Goal: Transaction & Acquisition: Purchase product/service

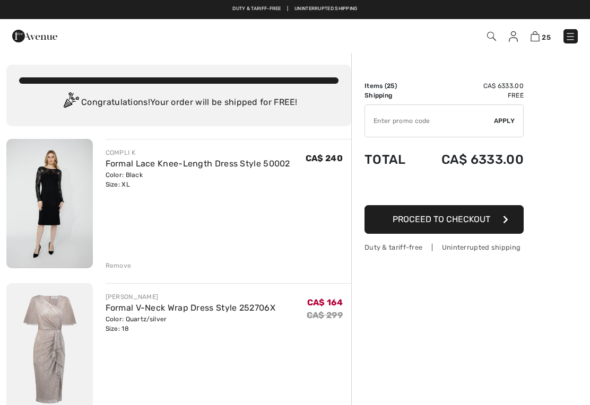
click at [487, 39] on img at bounding box center [491, 36] width 9 height 9
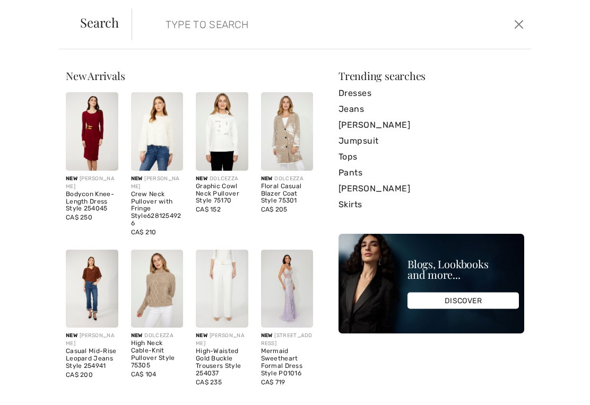
click at [169, 29] on input "search" at bounding box center [290, 24] width 265 height 32
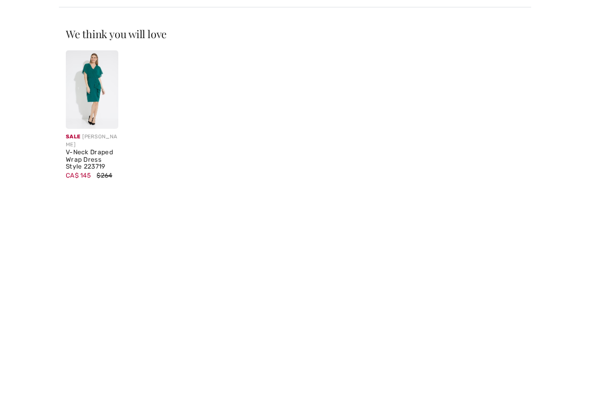
type input "223719"
click at [95, 96] on img at bounding box center [92, 131] width 53 height 79
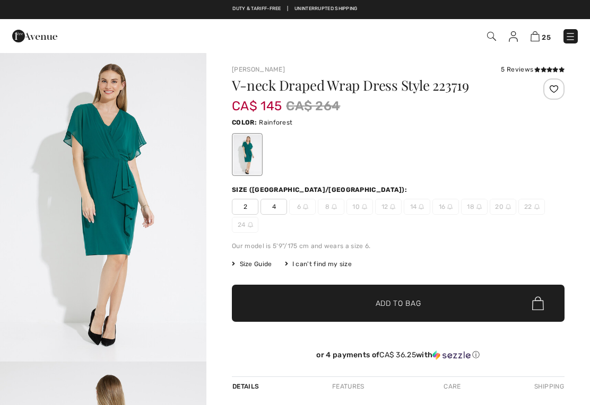
checkbox input "true"
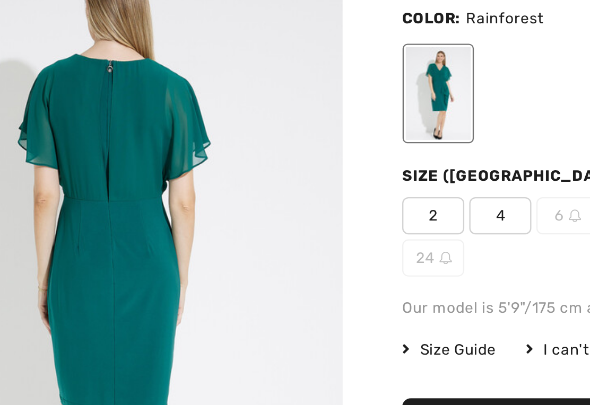
scroll to position [273, 0]
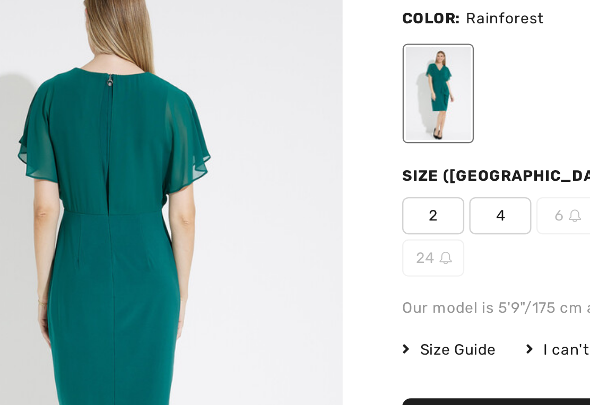
click at [71, 125] on img "2 / 5" at bounding box center [103, 244] width 206 height 310
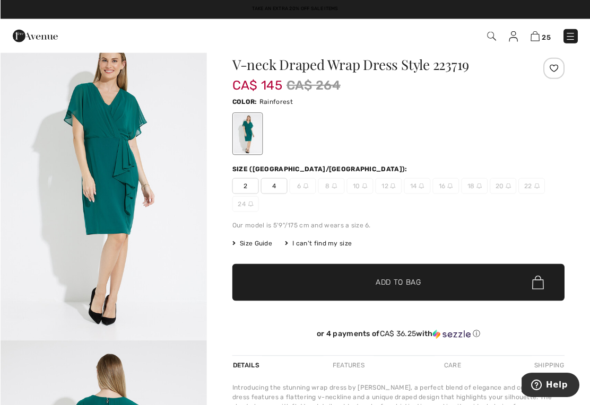
scroll to position [24, 0]
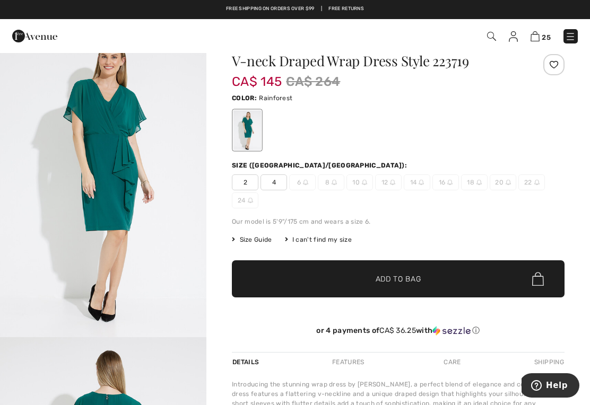
click at [489, 38] on img at bounding box center [491, 36] width 9 height 9
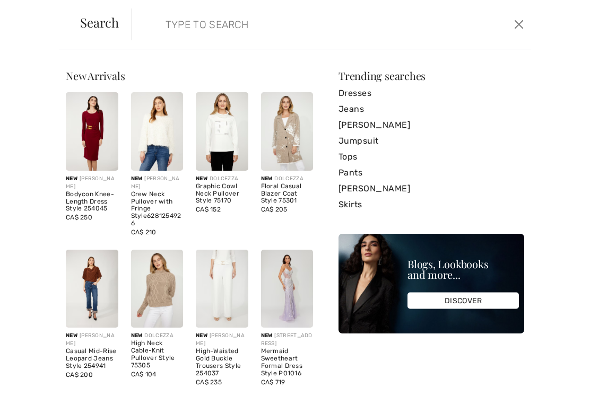
click at [151, 22] on form "Clear" at bounding box center [322, 24] width 380 height 32
click at [170, 31] on input "search" at bounding box center [290, 24] width 265 height 32
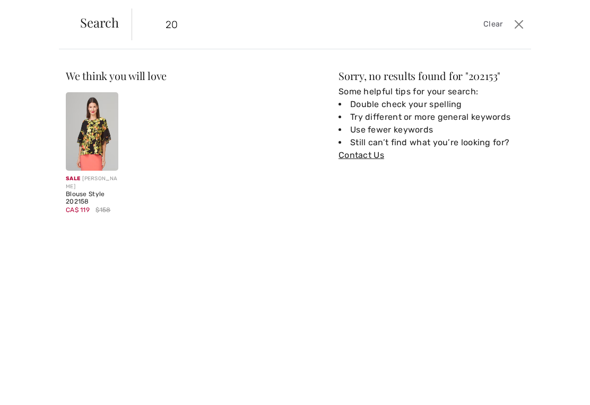
type input "2"
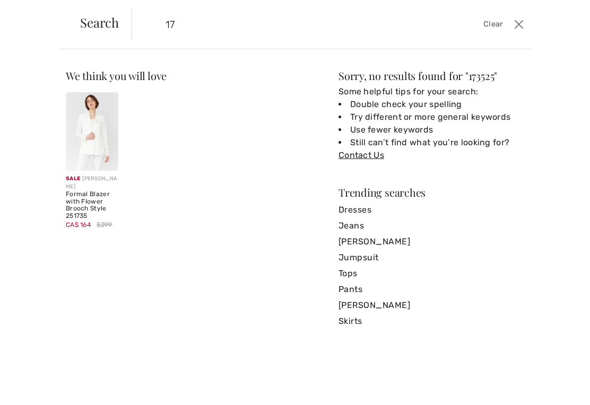
type input "1"
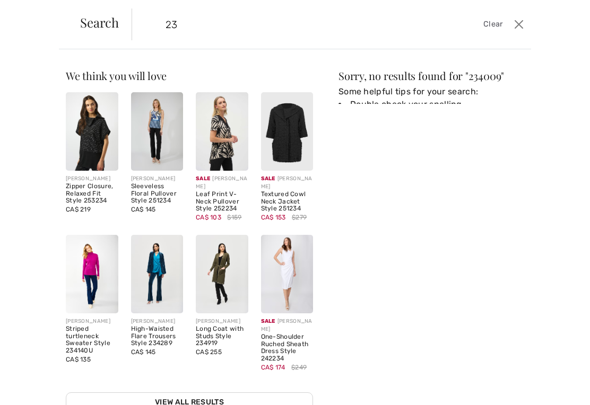
type input "2"
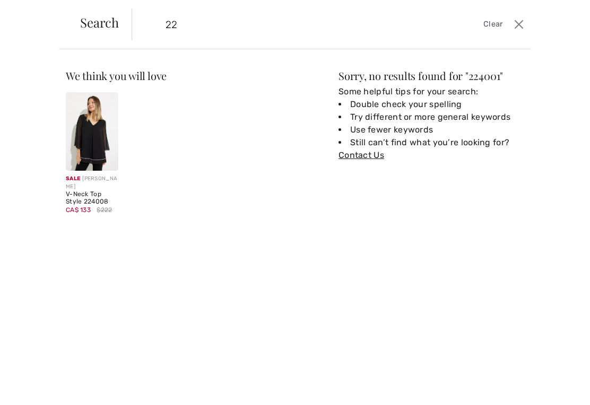
type input "2"
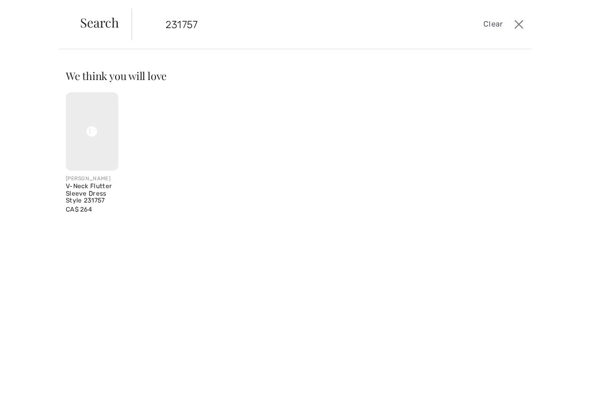
type input "231757"
click at [85, 192] on div "V-Neck Flutter Sleeve Dress Style 231757" at bounding box center [92, 194] width 53 height 22
click at [84, 196] on div "V-Neck Flutter Sleeve Dress Style 231757" at bounding box center [92, 194] width 53 height 22
click at [90, 148] on img at bounding box center [92, 131] width 11 height 79
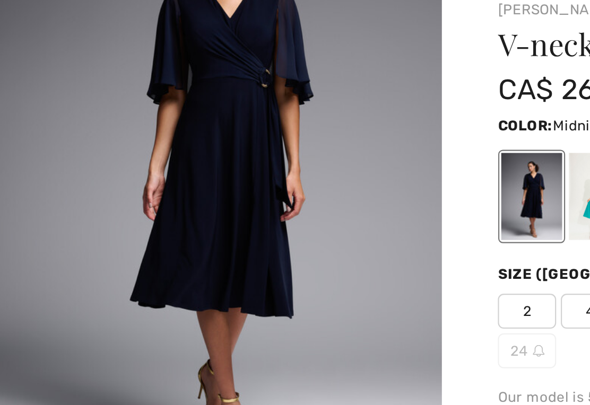
scroll to position [62, 0]
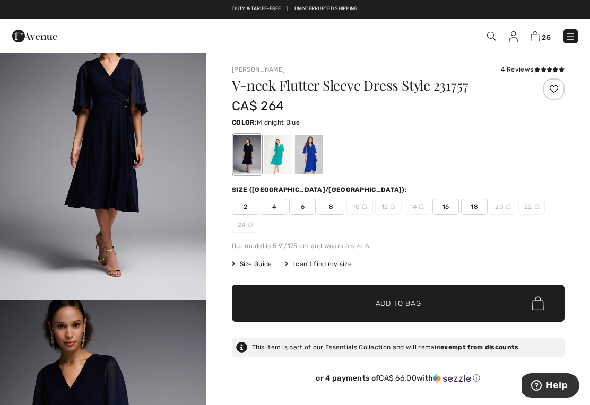
click at [444, 206] on span "16" at bounding box center [446, 207] width 27 height 16
click at [404, 301] on span "Add to Bag" at bounding box center [399, 303] width 46 height 11
click at [492, 37] on img at bounding box center [491, 36] width 9 height 9
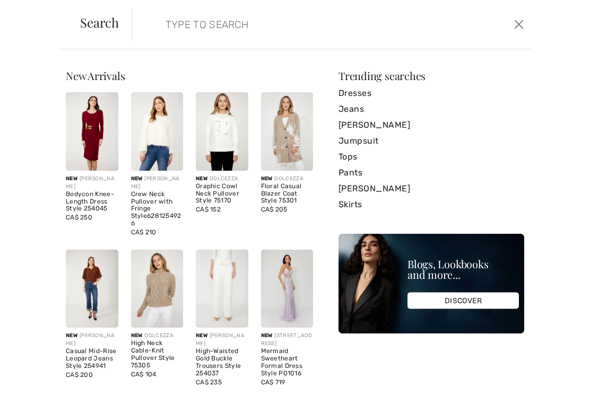
click at [167, 29] on input "search" at bounding box center [290, 24] width 265 height 32
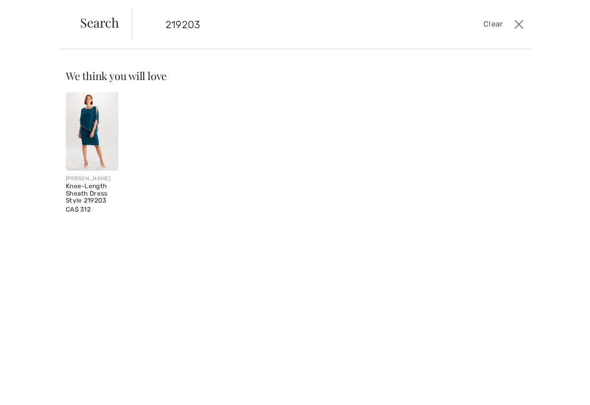
type input "219203"
click at [99, 130] on img at bounding box center [92, 131] width 53 height 79
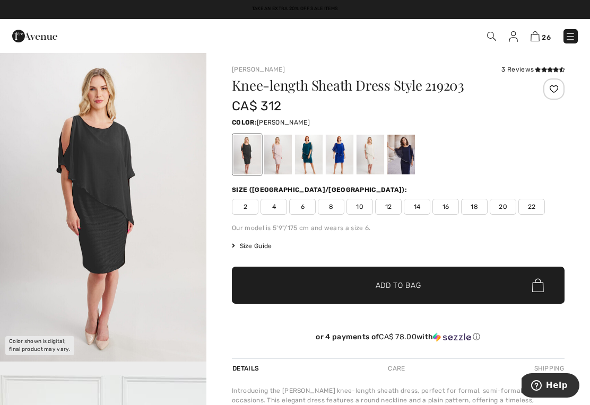
click at [309, 151] on div at bounding box center [309, 155] width 28 height 40
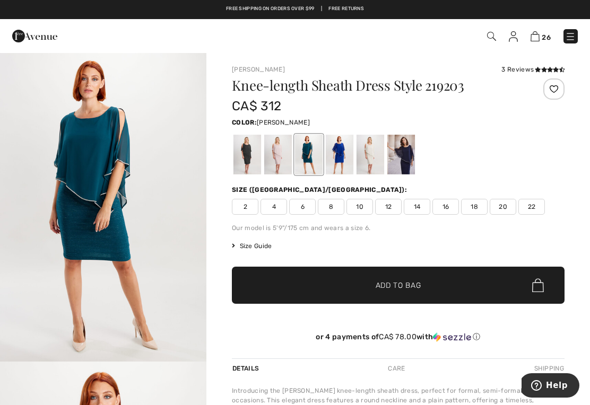
click at [494, 34] on img at bounding box center [491, 36] width 9 height 9
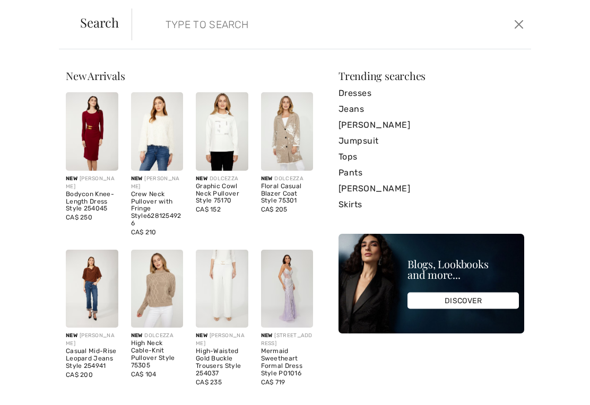
click at [163, 23] on input "search" at bounding box center [290, 24] width 265 height 32
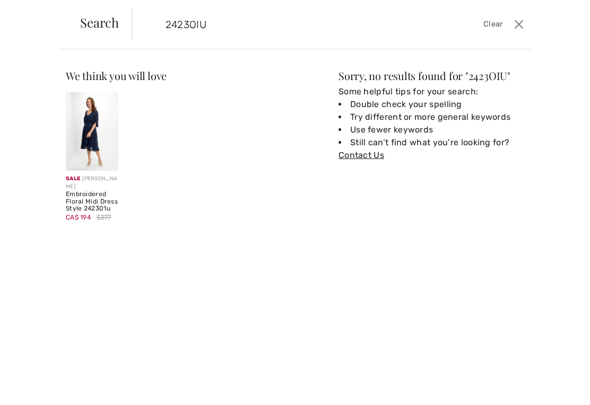
type input "2423OIU"
click at [94, 142] on img at bounding box center [92, 131] width 53 height 79
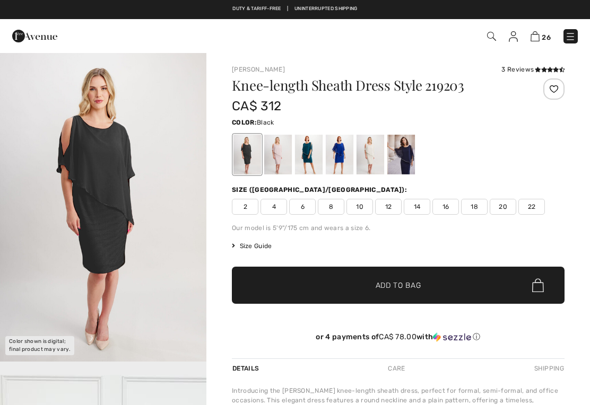
checkbox input "true"
click at [488, 40] on img at bounding box center [491, 36] width 9 height 9
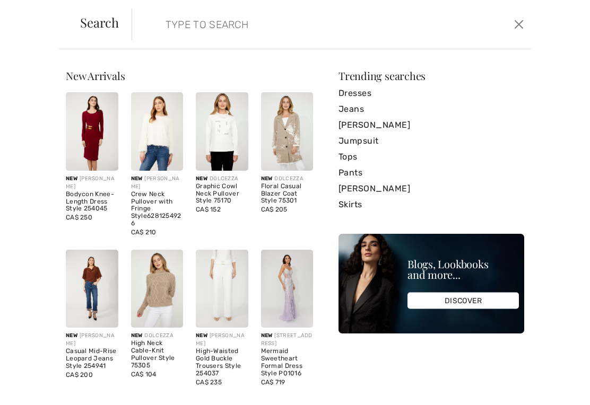
click at [168, 26] on input "search" at bounding box center [290, 24] width 265 height 32
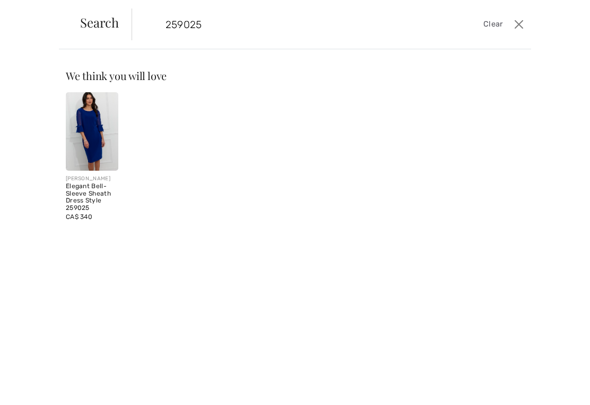
type input "259025"
click at [93, 141] on img at bounding box center [92, 131] width 53 height 79
